Goal: Transaction & Acquisition: Purchase product/service

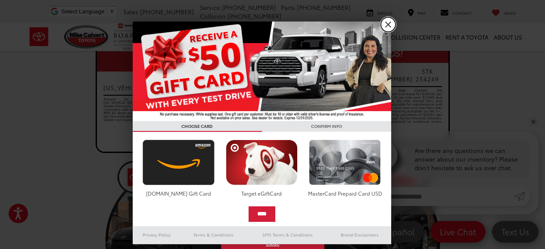
click at [389, 24] on link "X" at bounding box center [388, 24] width 15 height 15
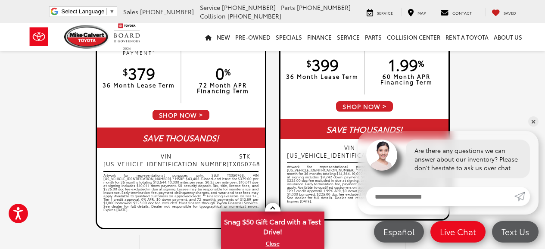
scroll to position [1347, 0]
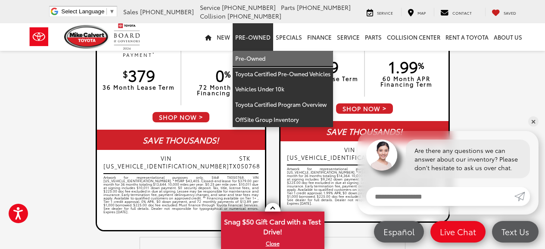
click at [261, 60] on link "Pre-Owned" at bounding box center [283, 59] width 100 height 16
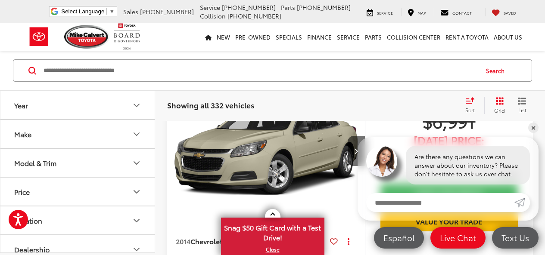
scroll to position [86, 0]
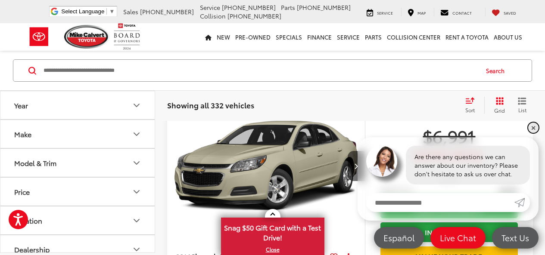
drag, startPoint x: 536, startPoint y: 128, endPoint x: 511, endPoint y: 127, distance: 24.6
click at [535, 128] on link "✕" at bounding box center [533, 128] width 10 height 10
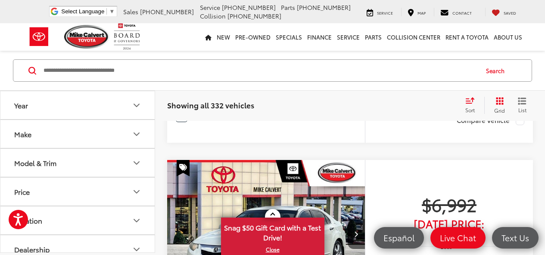
scroll to position [948, 0]
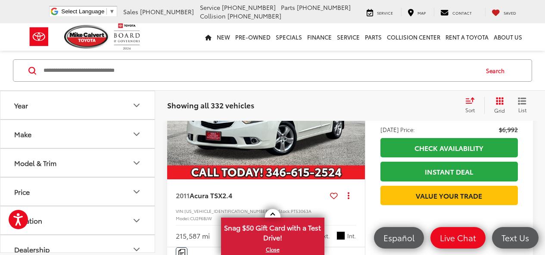
click at [92, 132] on button "Make" at bounding box center [77, 134] width 155 height 28
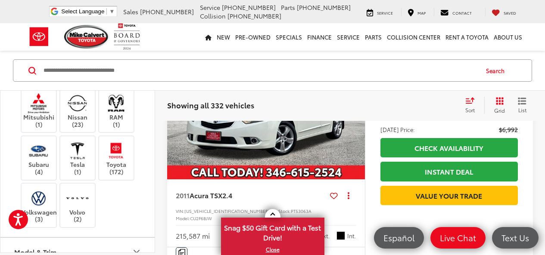
scroll to position [301, 0]
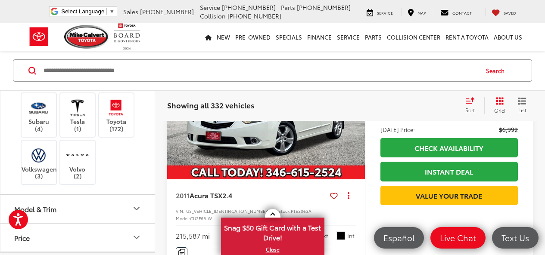
click at [125, 37] on label "Mercedes-Benz (4)" at bounding box center [116, 27] width 35 height 22
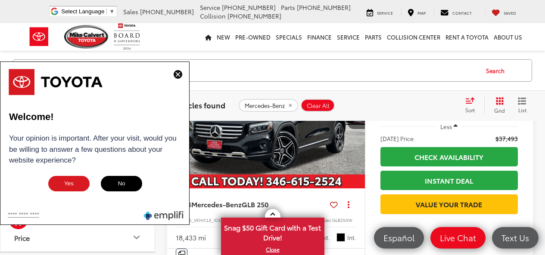
scroll to position [615, 0]
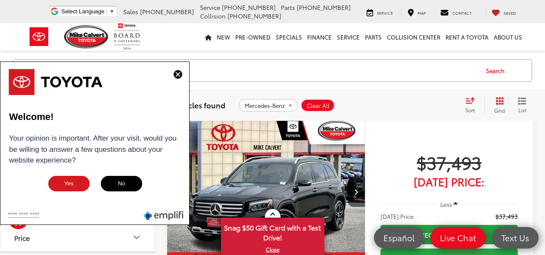
click at [178, 74] on img at bounding box center [178, 74] width 9 height 9
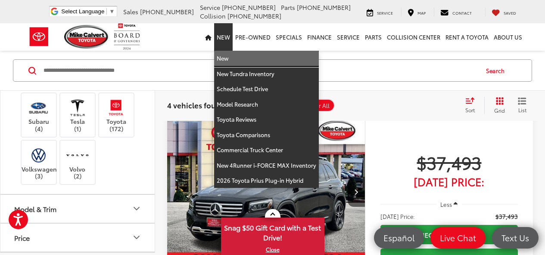
click at [228, 59] on link "New" at bounding box center [266, 59] width 105 height 16
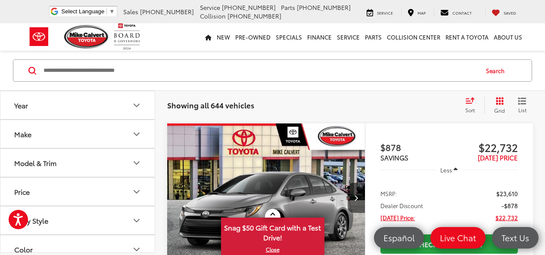
scroll to position [1077, 0]
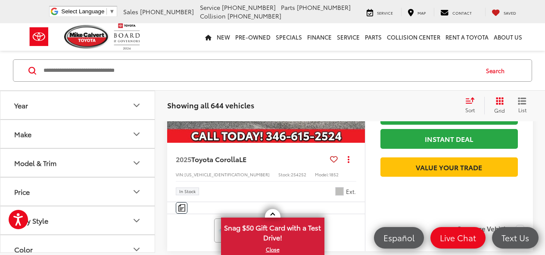
click at [127, 130] on button "Make" at bounding box center [77, 134] width 155 height 28
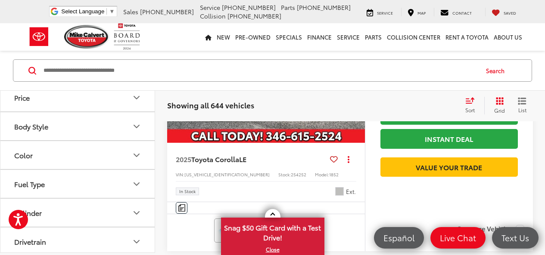
scroll to position [43, 0]
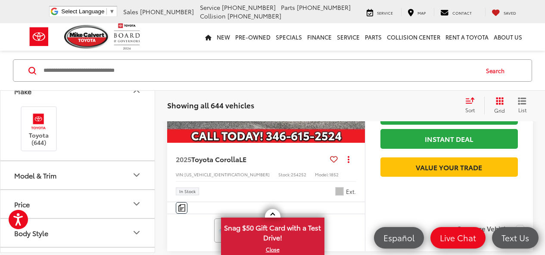
click at [125, 169] on button "Model & Trim" at bounding box center [77, 175] width 155 height 28
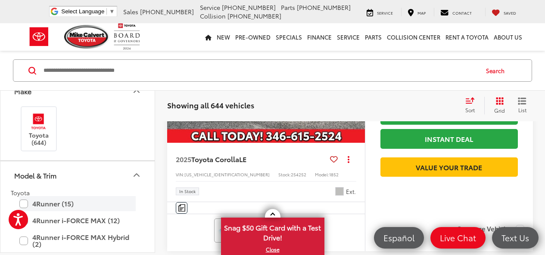
click at [22, 200] on label "4Runner (15)" at bounding box center [77, 203] width 116 height 15
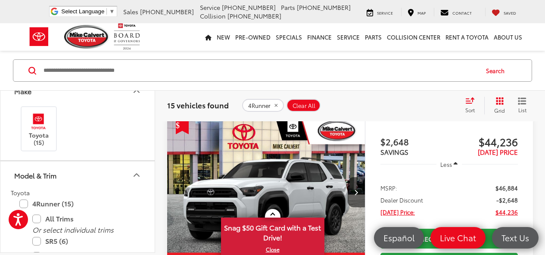
scroll to position [110, 0]
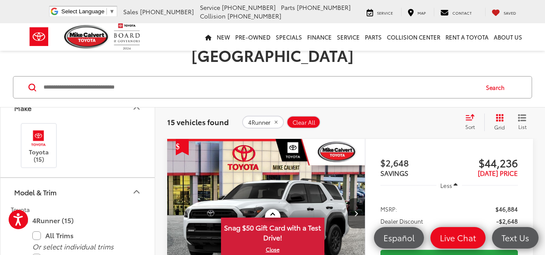
click at [309, 177] on img "2025 Toyota 4Runner SR5 0" at bounding box center [266, 213] width 199 height 149
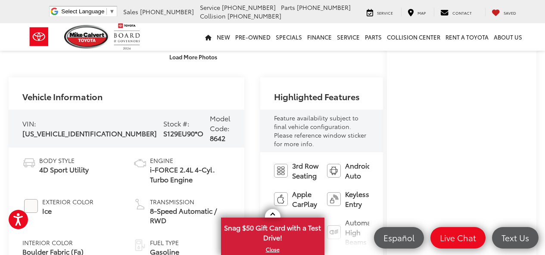
scroll to position [472, 0]
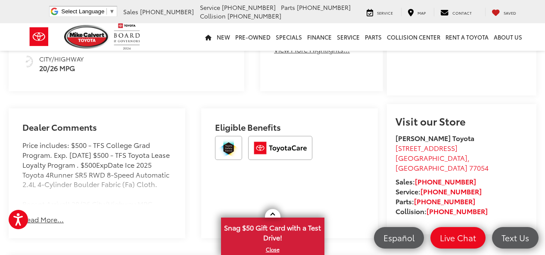
click at [56, 215] on button "Read More..." at bounding box center [42, 220] width 41 height 10
